Goal: Transaction & Acquisition: Purchase product/service

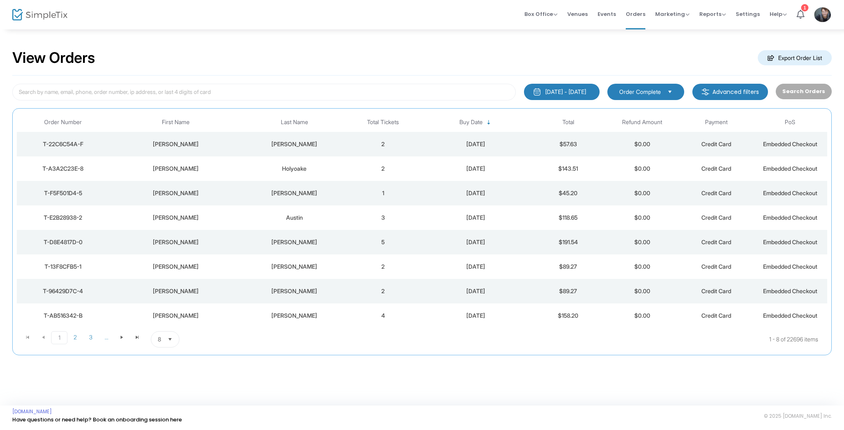
click at [552, 151] on td "$57.63" at bounding box center [568, 144] width 74 height 25
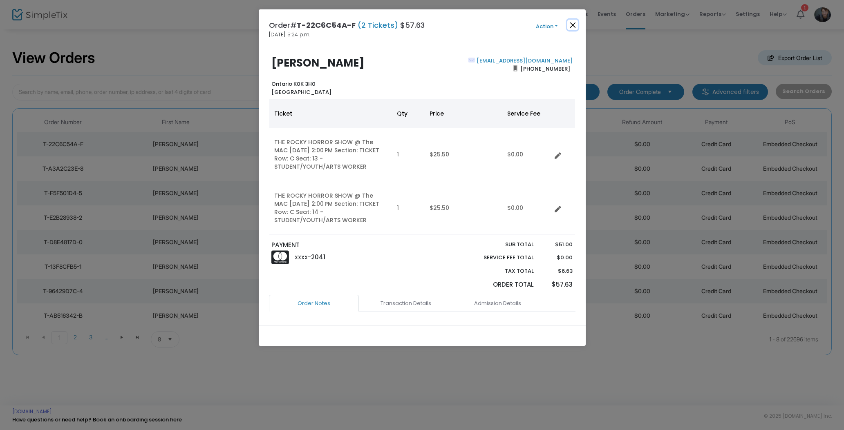
click at [574, 27] on button "Close" at bounding box center [572, 25] width 11 height 11
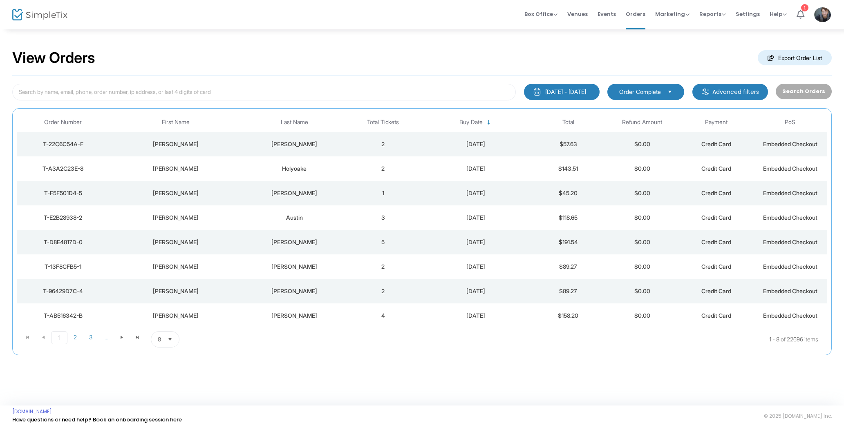
click at [310, 172] on div "Holyoake" at bounding box center [294, 169] width 100 height 8
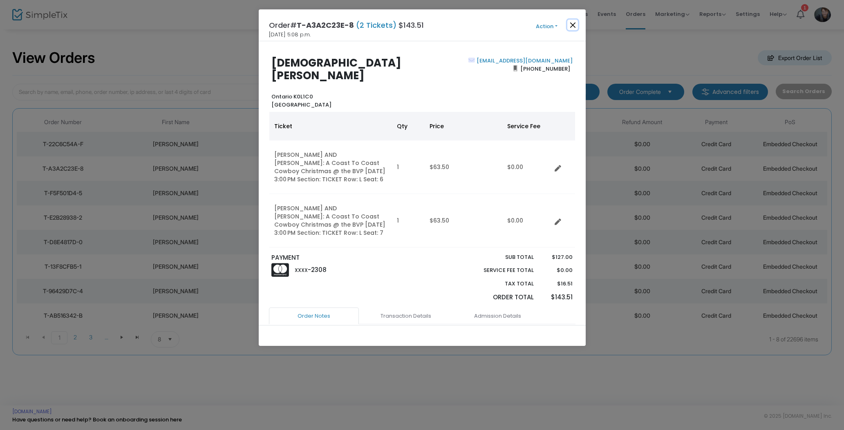
drag, startPoint x: 569, startPoint y: 25, endPoint x: 487, endPoint y: 45, distance: 83.6
click at [569, 25] on button "Close" at bounding box center [572, 25] width 11 height 11
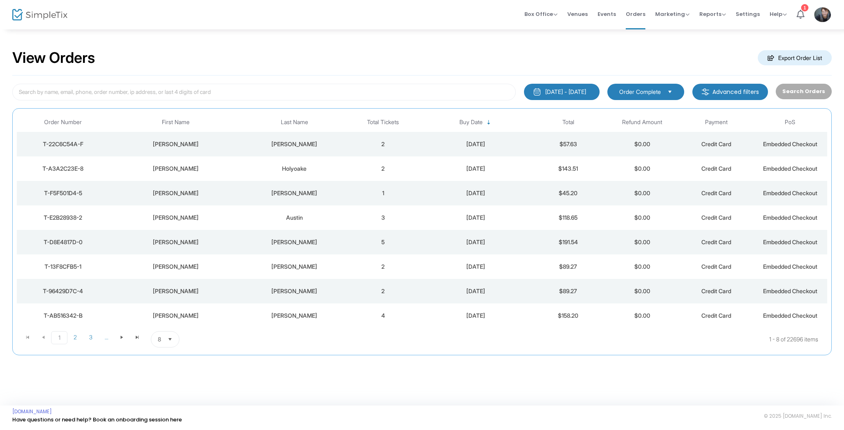
click at [356, 194] on td "1" at bounding box center [383, 193] width 74 height 25
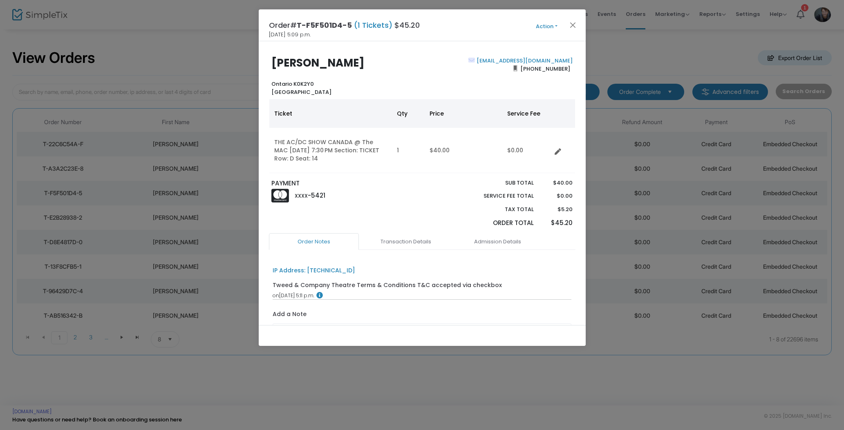
click at [581, 23] on span "Action Mark Admitted Edit Order Edit Attendee Details Add Another Ticket Change…" at bounding box center [561, 25] width 47 height 9
click at [574, 23] on button "Close" at bounding box center [572, 25] width 11 height 11
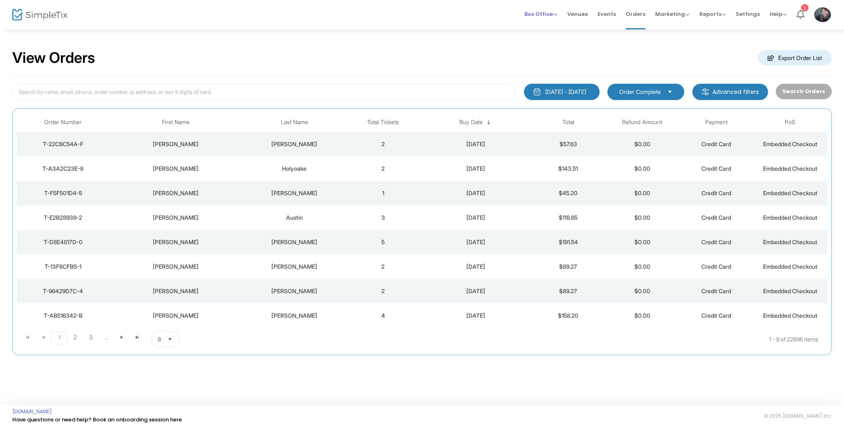
click at [545, 9] on span "Box Office Sell Tickets Bookings Sell Season Pass" at bounding box center [540, 14] width 33 height 21
click at [556, 12] on span "Box Office" at bounding box center [540, 14] width 33 height 8
drag, startPoint x: 557, startPoint y: 24, endPoint x: 548, endPoint y: 26, distance: 9.1
click at [557, 24] on li "Sell Tickets" at bounding box center [553, 28] width 58 height 16
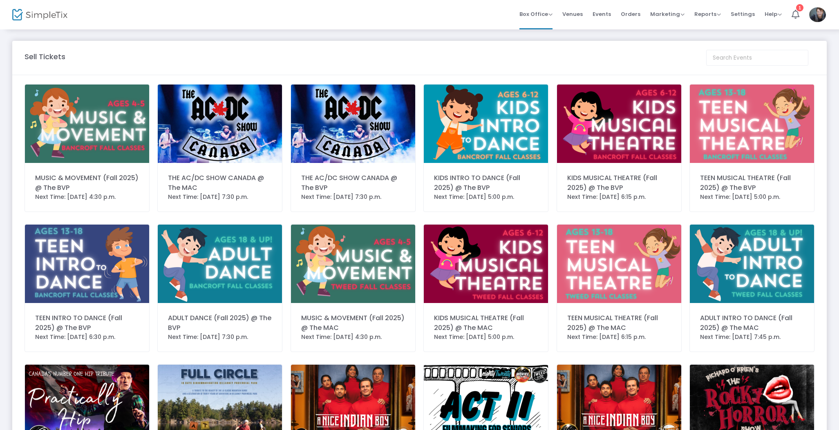
click at [243, 134] on img at bounding box center [220, 124] width 124 height 78
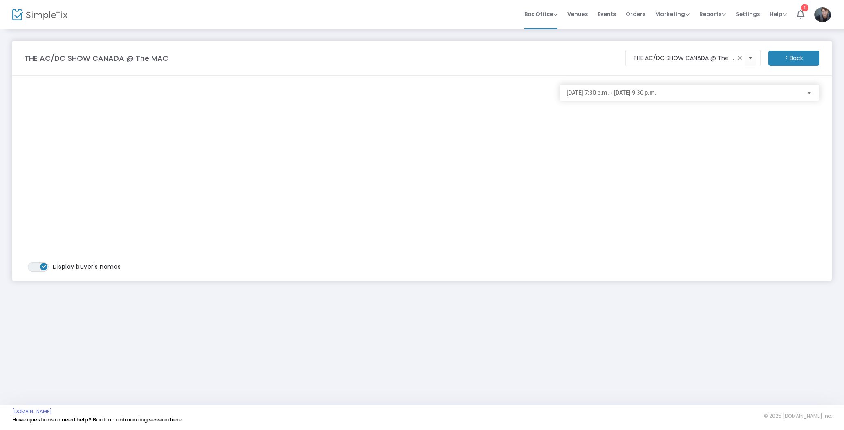
click at [589, 94] on span "2025-09-18 @ 7:30 p.m. - 2025-09-18 @ 9:30 p.m." at bounding box center [611, 92] width 90 height 7
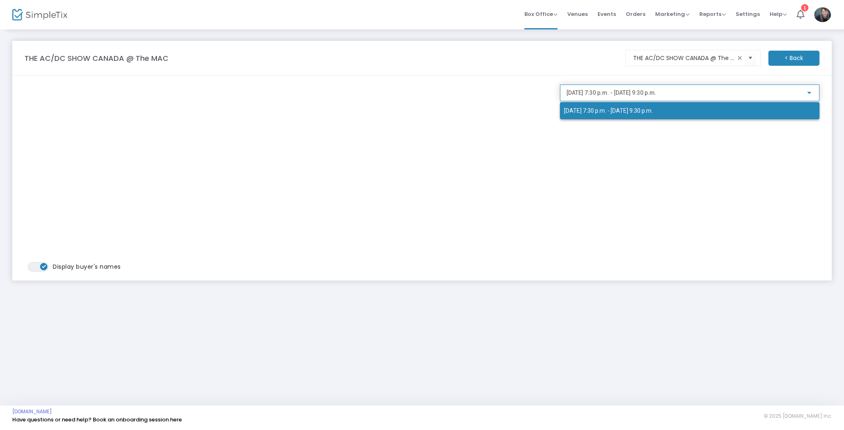
click at [513, 131] on div at bounding box center [422, 215] width 844 height 430
